Goal: Task Accomplishment & Management: Manage account settings

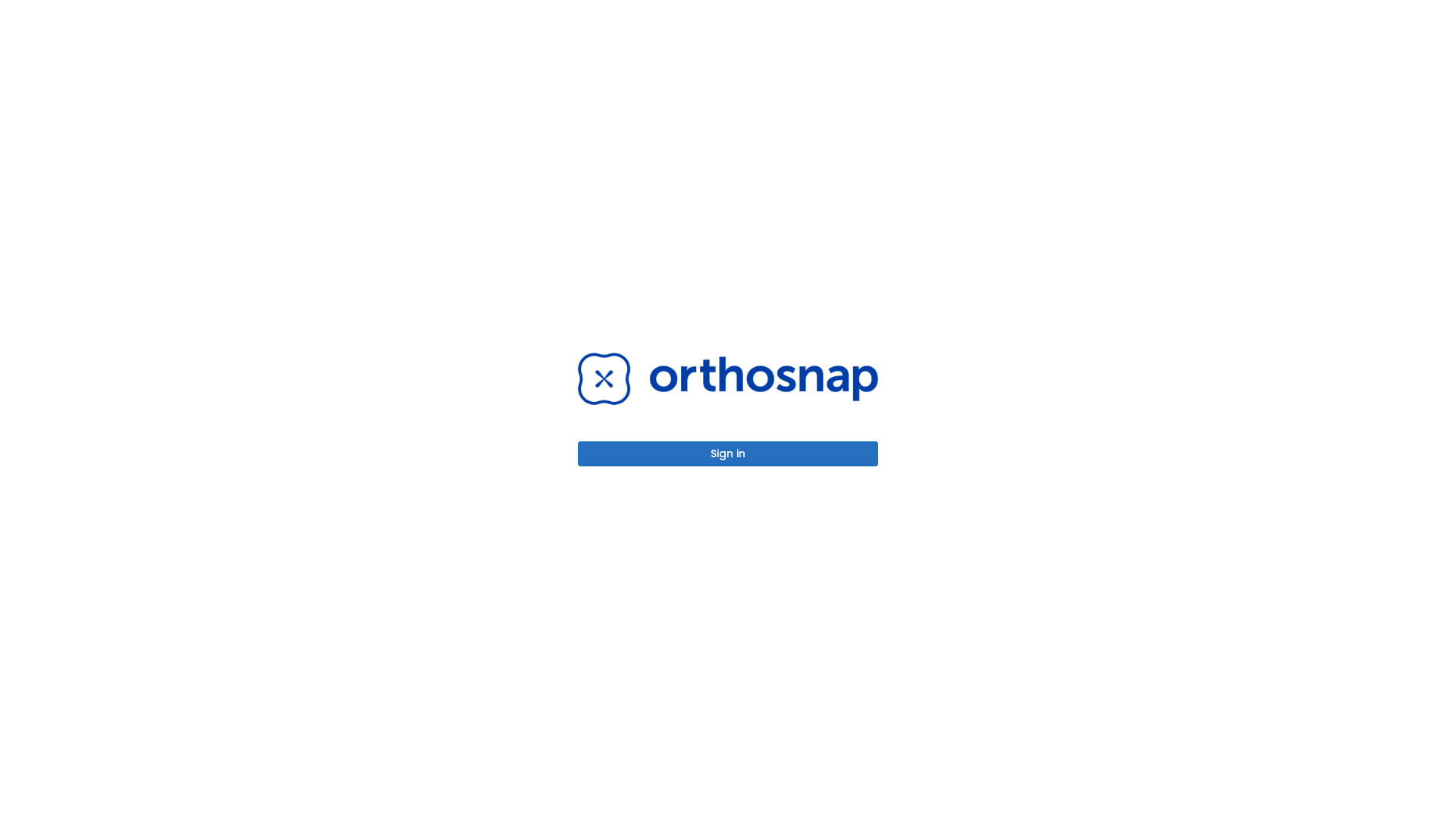
click at [728, 453] on button "Sign in" at bounding box center [728, 454] width 300 height 25
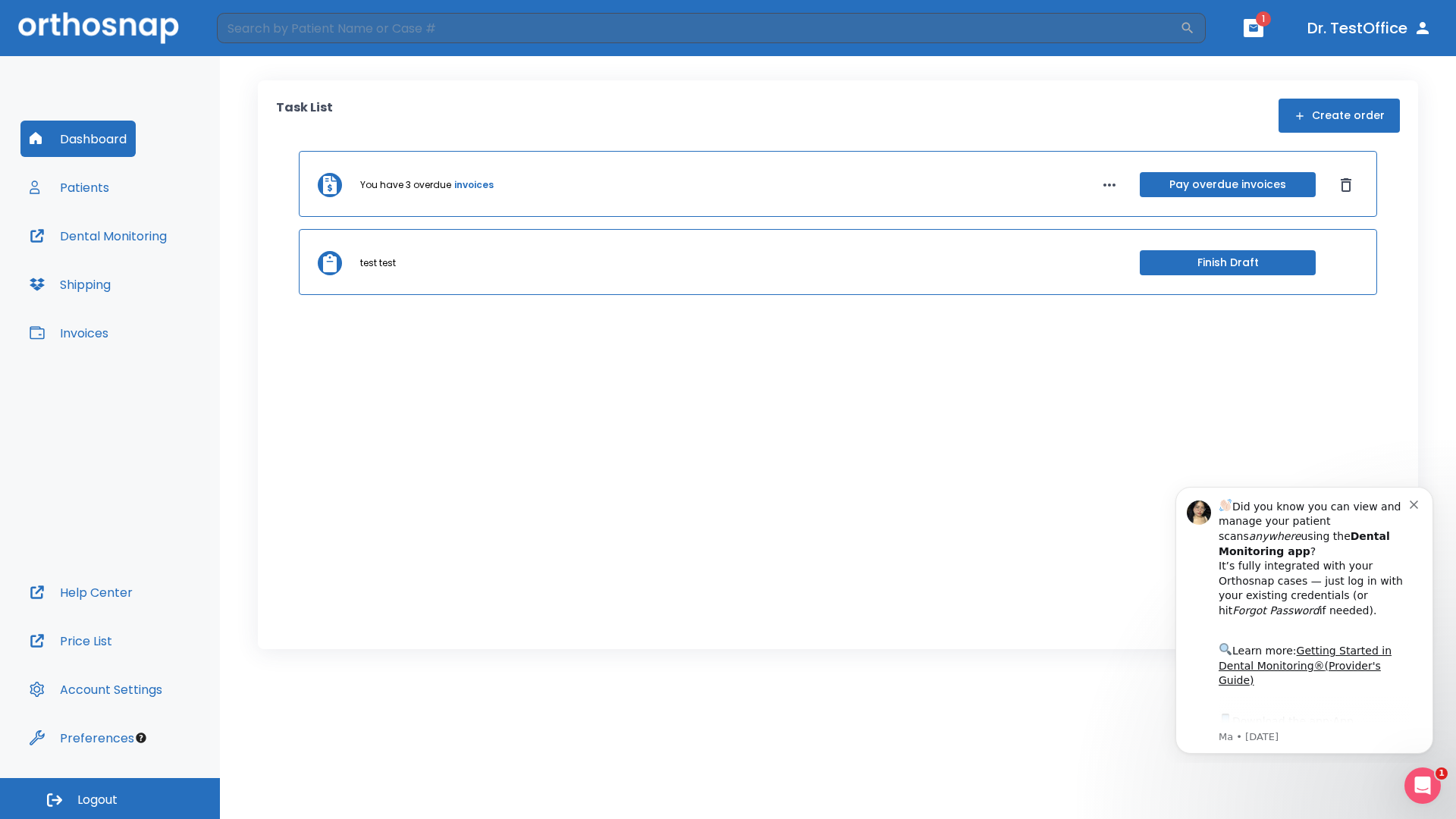
click at [110, 799] on span "Logout" at bounding box center [97, 799] width 40 height 17
